Goal: Transaction & Acquisition: Subscribe to service/newsletter

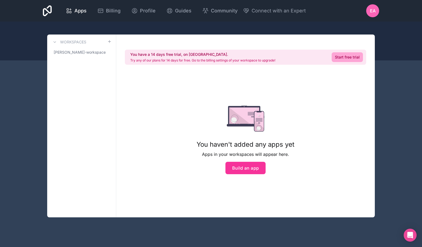
click at [345, 57] on link "Start free trial" at bounding box center [346, 57] width 31 height 10
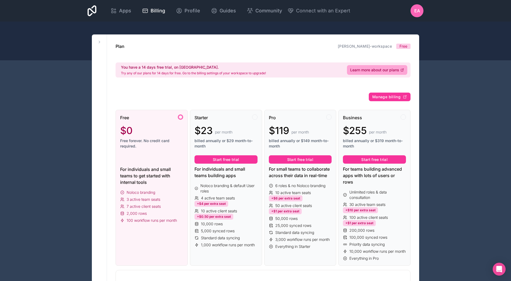
click at [307, 161] on button "Start free trial" at bounding box center [300, 159] width 63 height 9
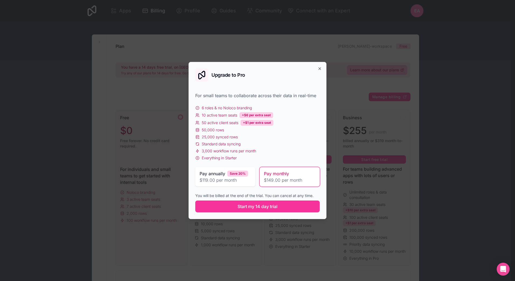
click at [271, 204] on span "Start my 14 day trial" at bounding box center [258, 206] width 40 height 6
